Goal: Information Seeking & Learning: Learn about a topic

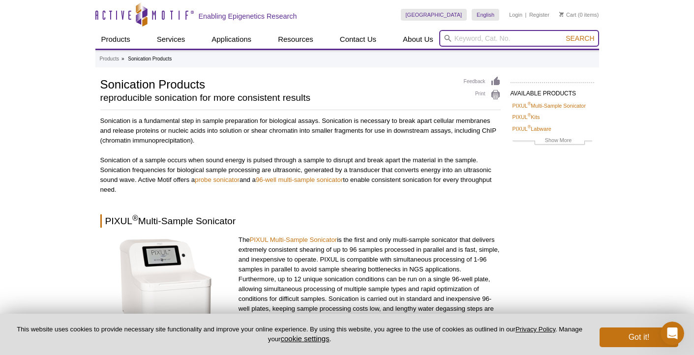
click at [461, 38] on input "search" at bounding box center [519, 38] width 160 height 17
type input "sonicator"
click at [580, 38] on button "Search" at bounding box center [579, 38] width 34 height 9
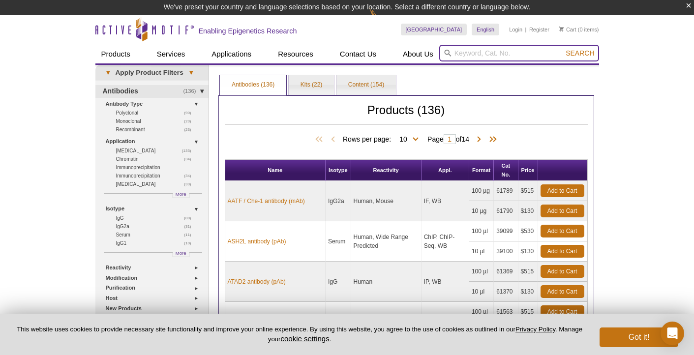
click at [469, 56] on input "search" at bounding box center [519, 53] width 160 height 17
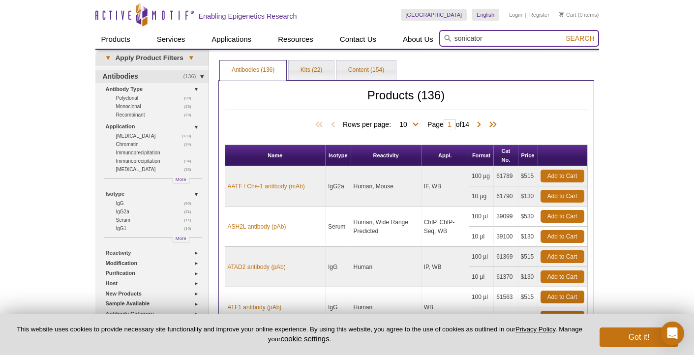
type input "sonicator"
click at [580, 38] on button "Search" at bounding box center [579, 38] width 34 height 9
